Goal: Task Accomplishment & Management: Manage account settings

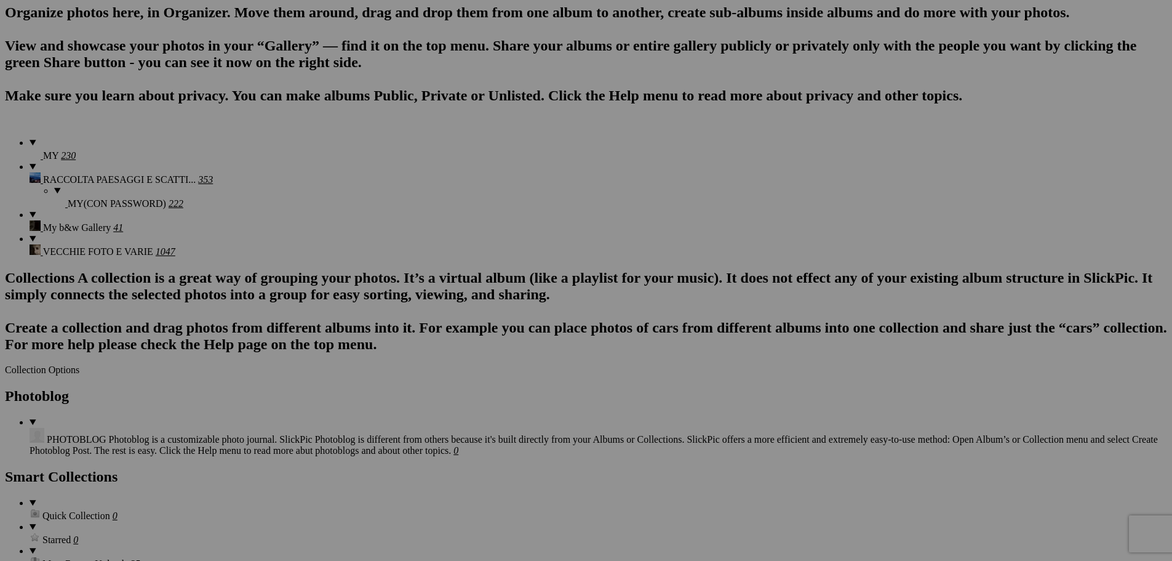
scroll to position [1169, 0]
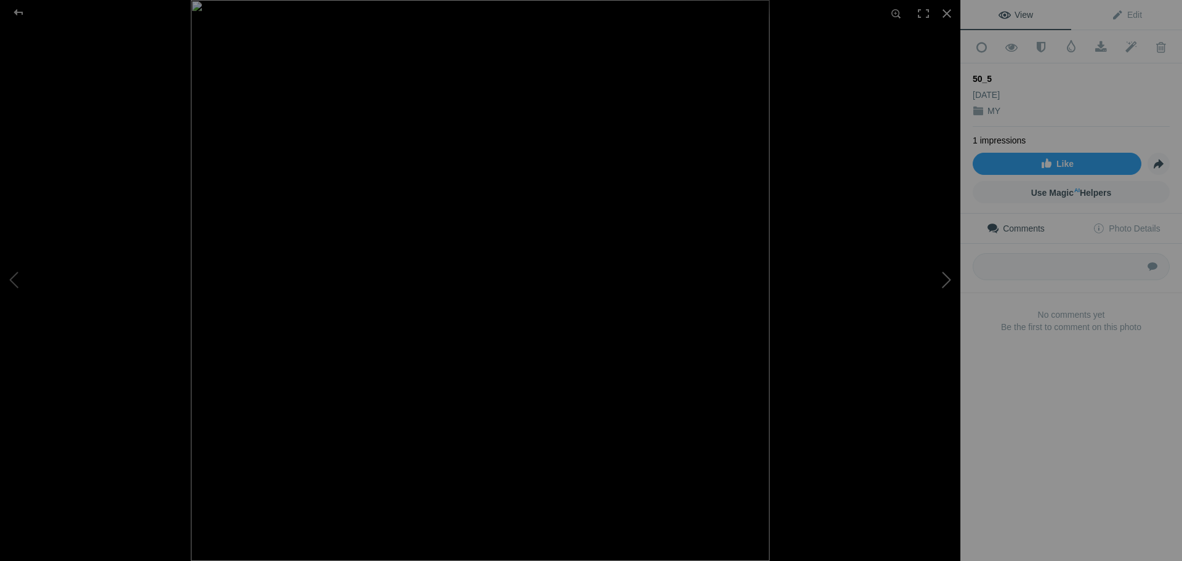
click at [946, 275] on button at bounding box center [914, 281] width 92 height 202
click at [948, 12] on div at bounding box center [946, 13] width 27 height 27
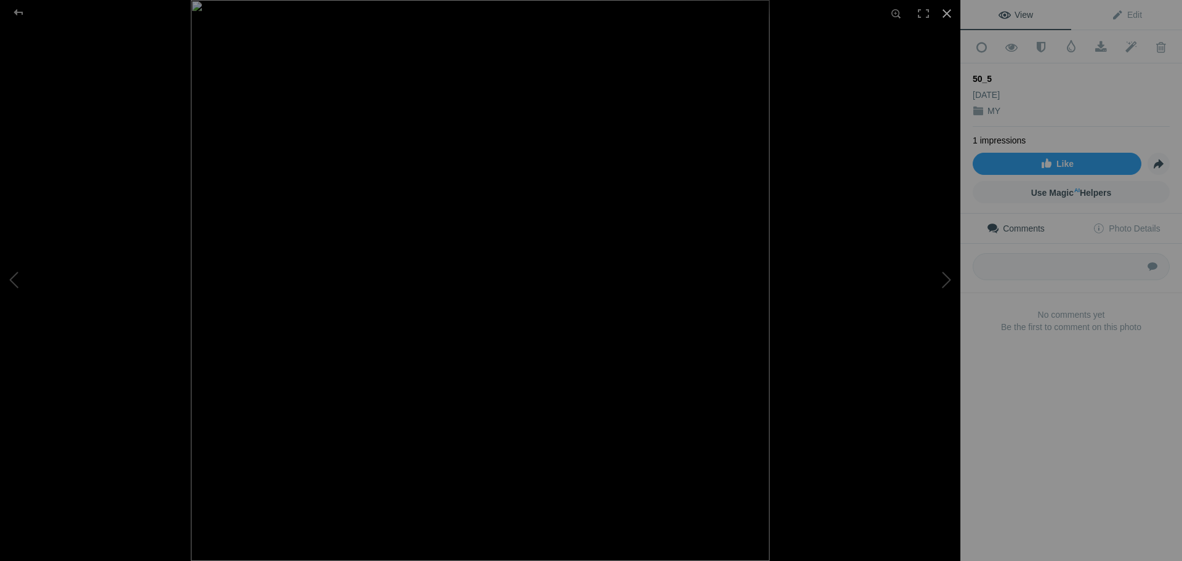
click at [948, 13] on div at bounding box center [946, 13] width 27 height 27
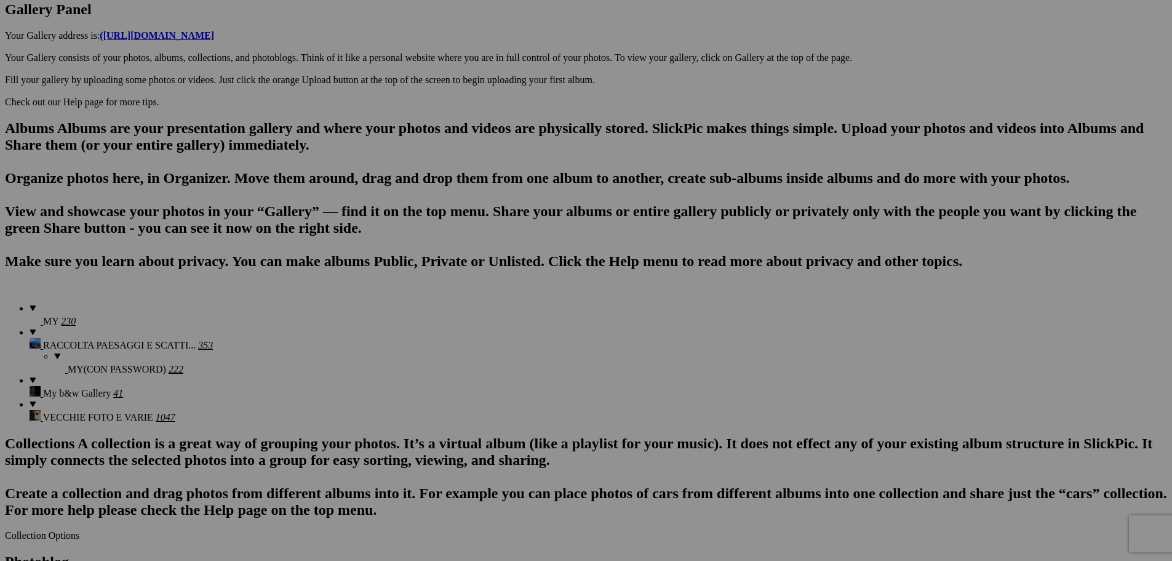
scroll to position [677, 0]
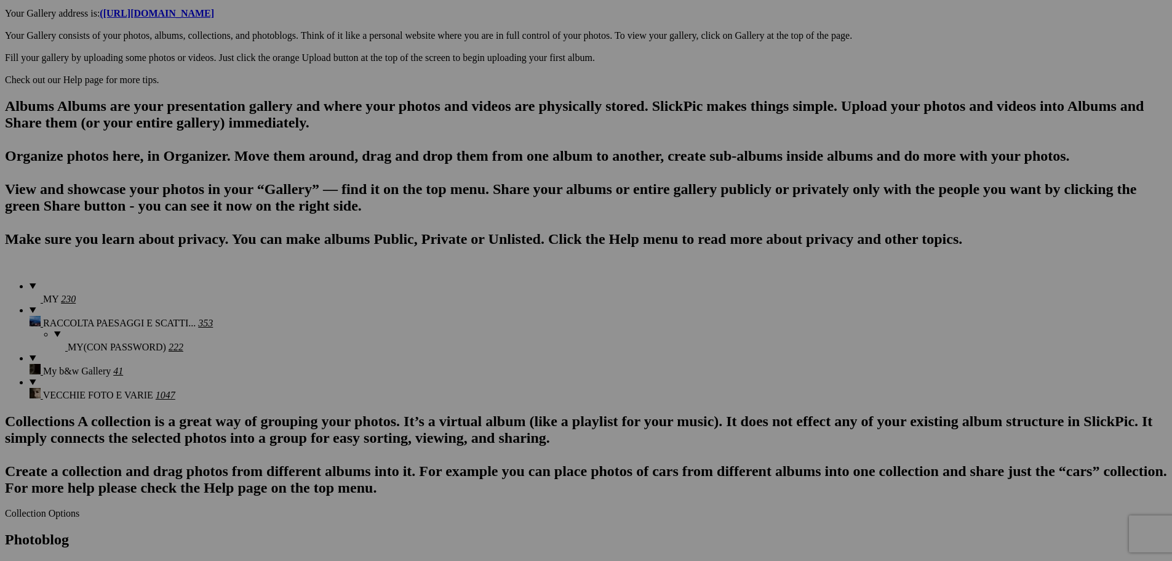
drag, startPoint x: 749, startPoint y: 359, endPoint x: 833, endPoint y: 364, distance: 83.8
type input "30"
click at [108, 338] on section "Upload Get Adobe® Lightroom® plug-in here Search FEATURED GALLERY Visible Invis…" at bounding box center [586, 427] width 1162 height 1653
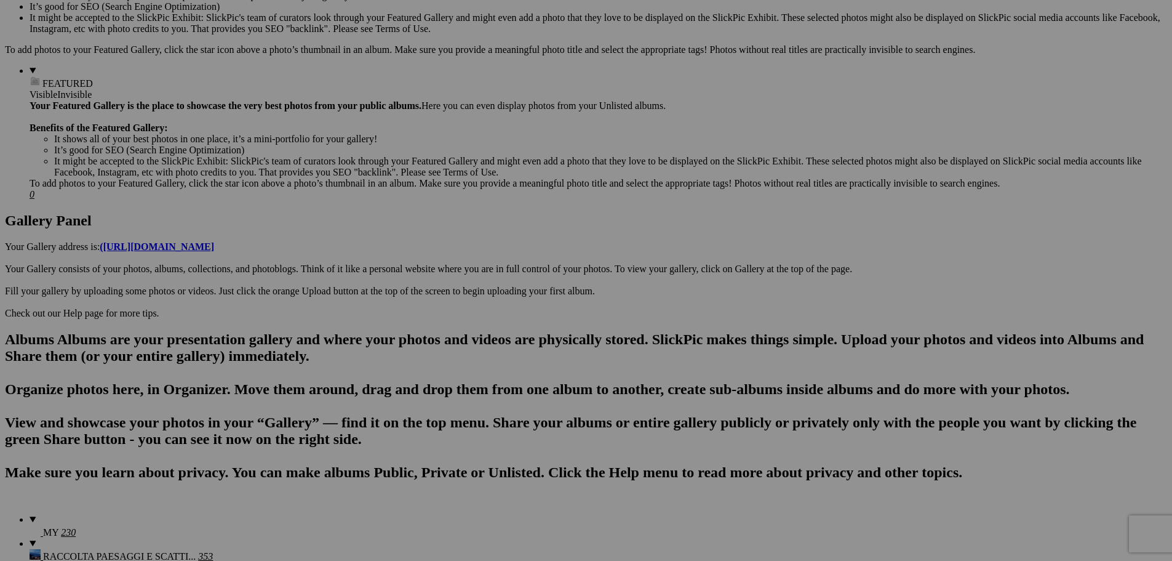
scroll to position [0, 0]
